Goal: Find specific fact: Find specific fact

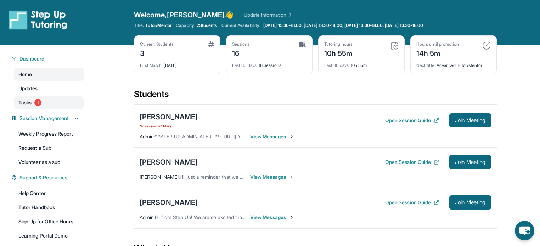
click at [35, 100] on span "1" at bounding box center [37, 102] width 7 height 7
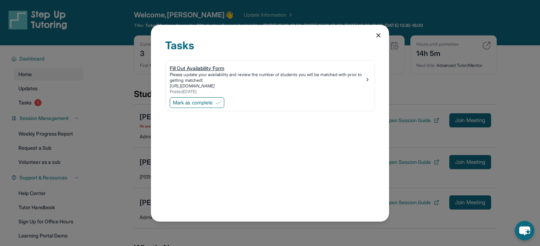
click at [363, 79] on div "Please update your availability and review the number of students you will be m…" at bounding box center [267, 77] width 195 height 11
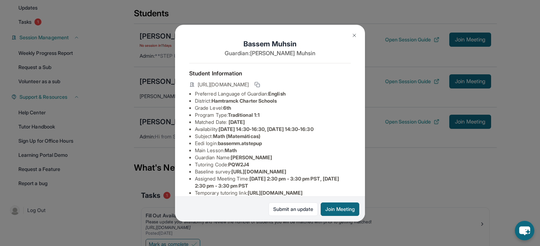
scroll to position [126, 0]
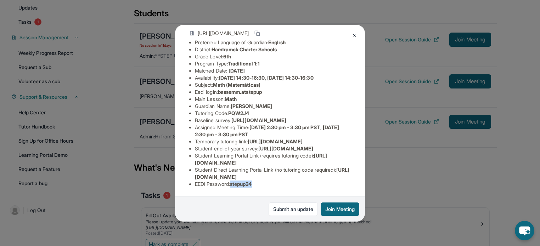
click at [353, 37] on img at bounding box center [355, 36] width 6 height 6
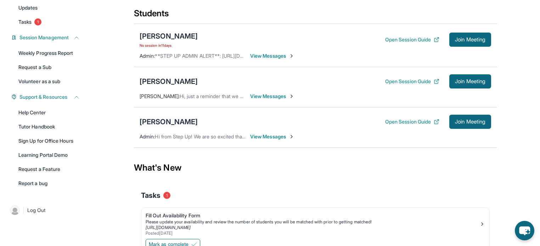
click at [182, 117] on div "[PERSON_NAME]" at bounding box center [169, 122] width 58 height 10
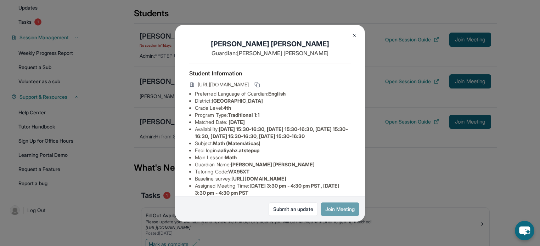
click at [349, 215] on button "Join Meeting" at bounding box center [340, 209] width 39 height 13
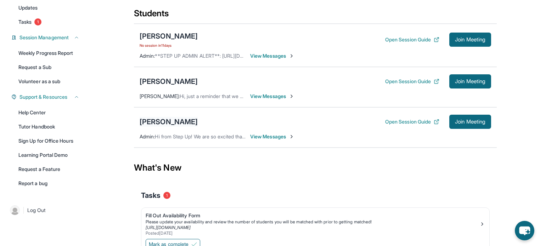
click at [173, 118] on div "[PERSON_NAME]" at bounding box center [169, 122] width 58 height 10
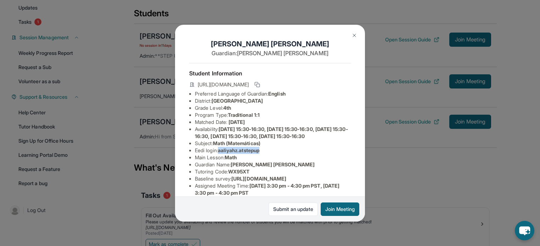
drag, startPoint x: 265, startPoint y: 162, endPoint x: 222, endPoint y: 166, distance: 43.0
click at [222, 154] on li "Eedi login : aaliyahz.atstepup" at bounding box center [273, 150] width 156 height 7
copy span "aaliyahz.atstepup"
click at [260, 154] on span "aaliyahz.atstepup" at bounding box center [238, 150] width 41 height 6
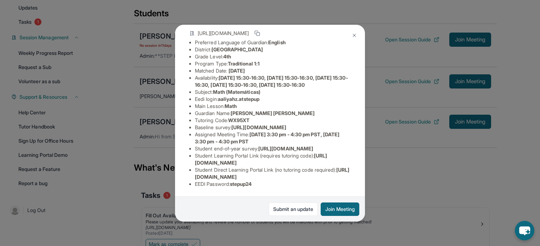
scroll to position [119, 0]
drag, startPoint x: 259, startPoint y: 180, endPoint x: 234, endPoint y: 181, distance: 25.5
click at [234, 181] on li "EEDI Password : stepup24" at bounding box center [273, 184] width 156 height 7
copy span "stepup24"
